Goal: Understand process/instructions: Learn how to perform a task or action

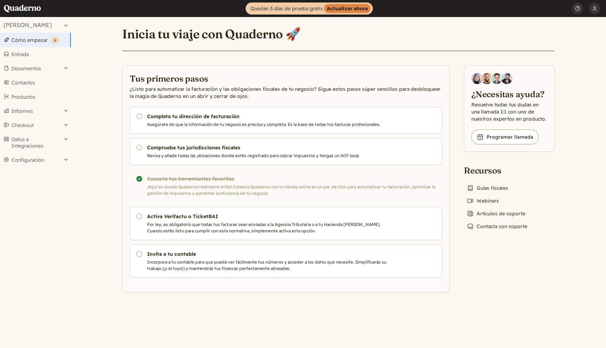
click at [212, 186] on div "¡Completado! Conecta tus herramientas favoritas ¡Aquí es donde Quaderno realmen…" at bounding box center [286, 185] width 313 height 33
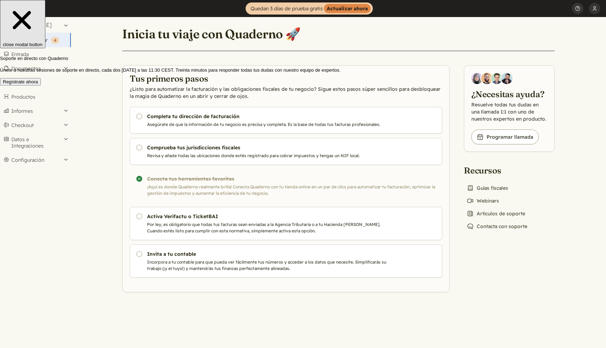
click at [41, 85] on button "Regístrate ahora" at bounding box center [20, 81] width 41 height 7
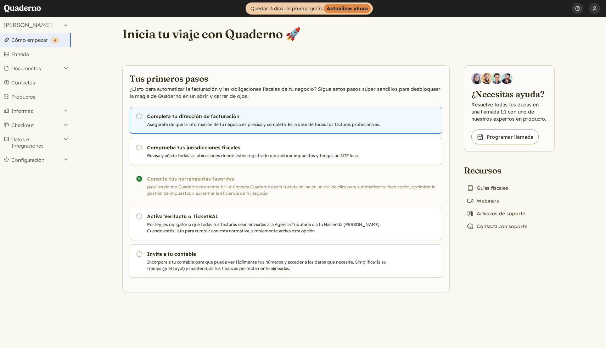
click at [139, 117] on icon "Pendiente" at bounding box center [139, 116] width 7 height 7
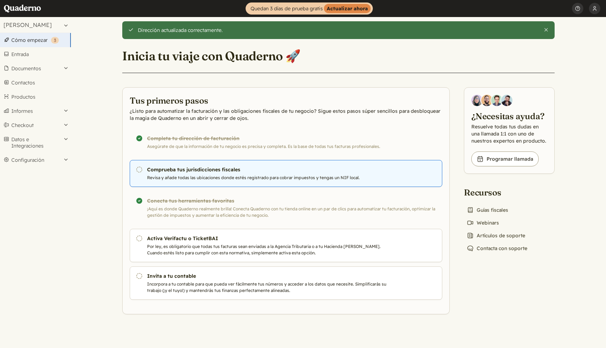
click at [139, 171] on icon "Pendiente" at bounding box center [139, 169] width 7 height 7
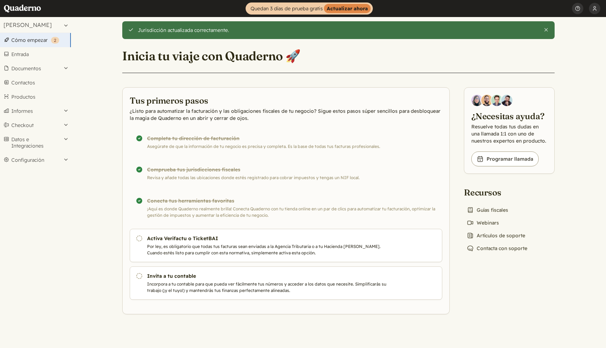
click at [111, 207] on main "Jurisdicción actualizada correctamente. Cerrar Inicia tu viaje con Quaderno 🚀 T…" at bounding box center [338, 182] width 535 height 331
click at [30, 59] on link "Entrada" at bounding box center [35, 54] width 71 height 14
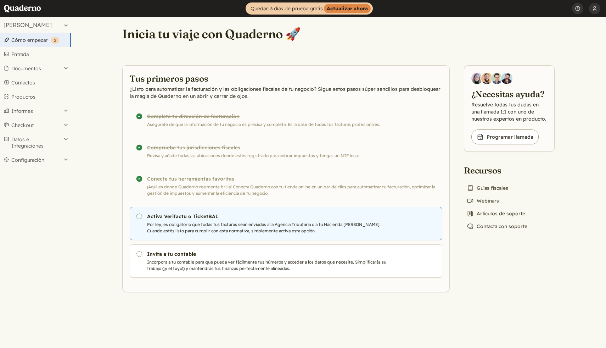
click at [139, 217] on icon "Pendiente" at bounding box center [139, 216] width 7 height 7
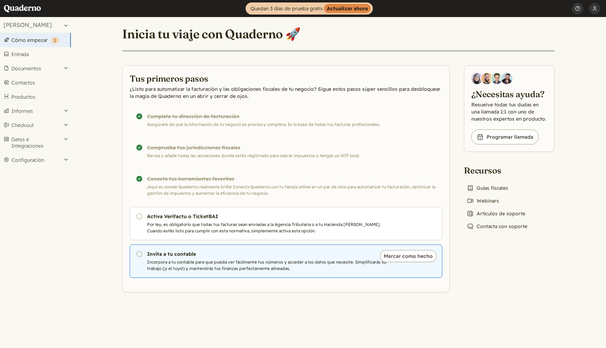
click at [141, 255] on icon "Pendiente" at bounding box center [139, 253] width 7 height 7
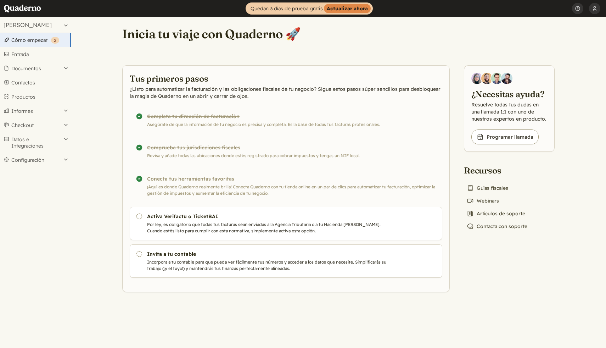
click at [112, 177] on main "Inicia tu viaje con Quaderno 🚀 Tus primeros pasos ¿Listo para automatizar la fa…" at bounding box center [338, 182] width 535 height 331
click at [30, 54] on link "Entrada" at bounding box center [35, 54] width 71 height 14
